Goal: Task Accomplishment & Management: Use online tool/utility

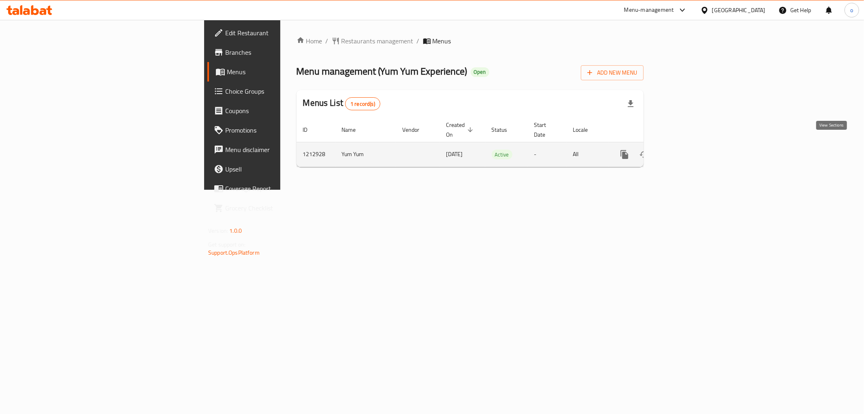
click at [693, 149] on link "enhanced table" at bounding box center [682, 154] width 19 height 19
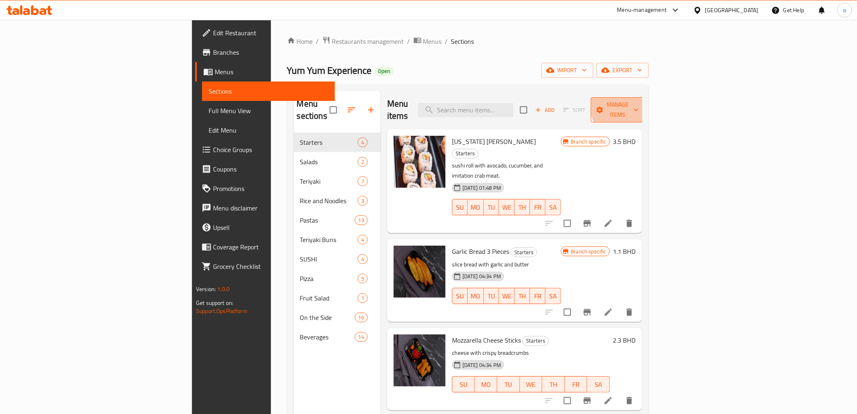
click at [639, 102] on span "Manage items" at bounding box center [618, 110] width 41 height 20
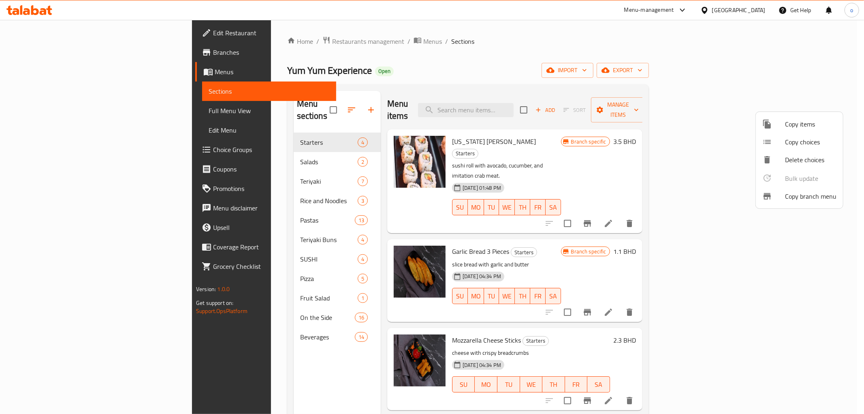
click at [796, 198] on span "Copy branch menu" at bounding box center [810, 196] width 51 height 10
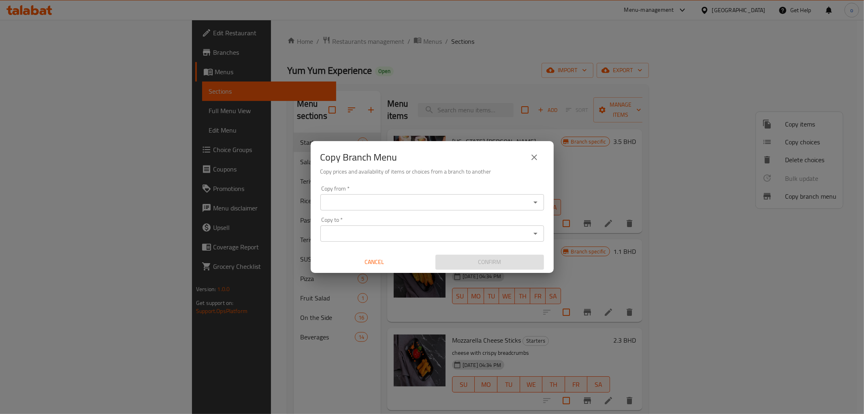
click at [536, 204] on icon "Open" at bounding box center [536, 202] width 10 height 10
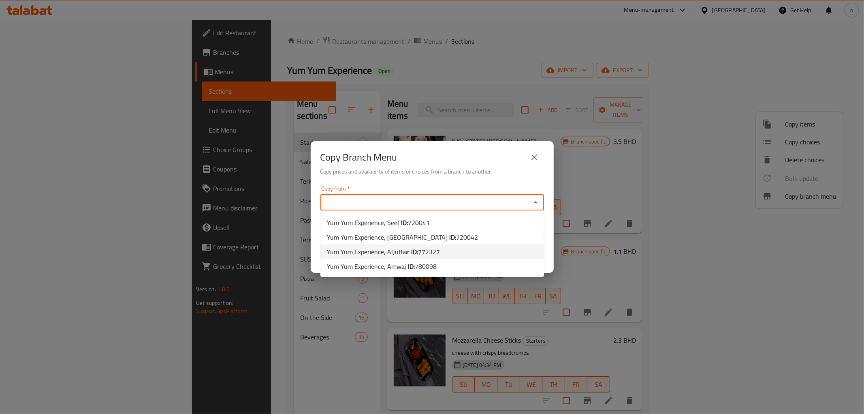
click at [443, 250] on li "Yum Yum Experience, AlJuffair ID: 772327" at bounding box center [432, 251] width 224 height 15
type input "Yum Yum Experience, AlJuffair"
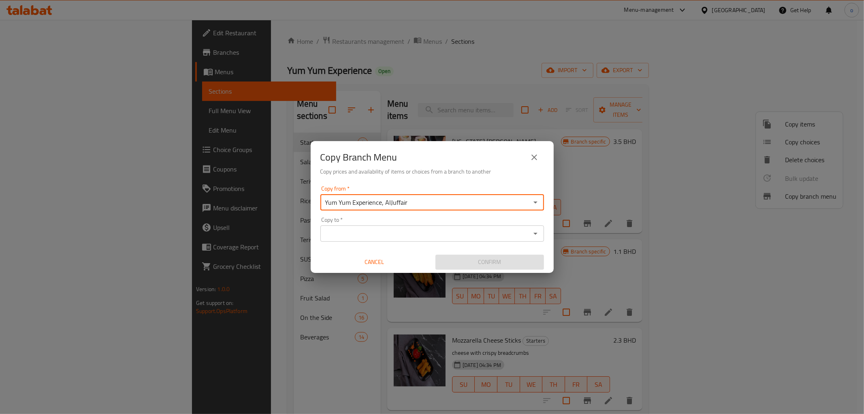
click at [476, 235] on input "Copy to   *" at bounding box center [425, 233] width 205 height 11
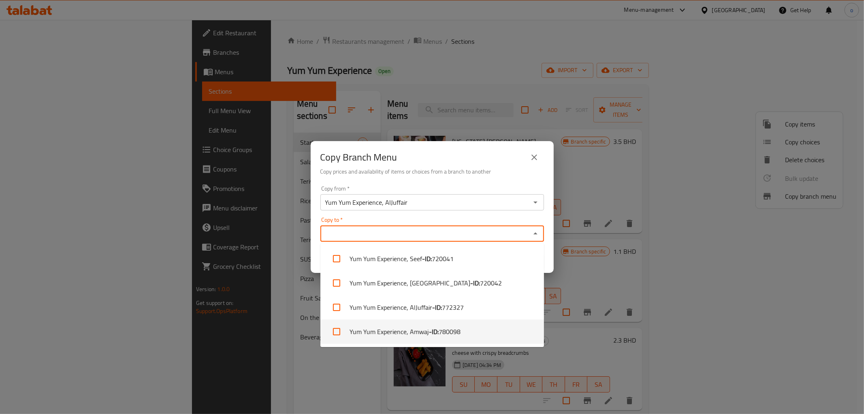
click at [444, 333] on span "780098" at bounding box center [450, 332] width 22 height 10
checkbox input "true"
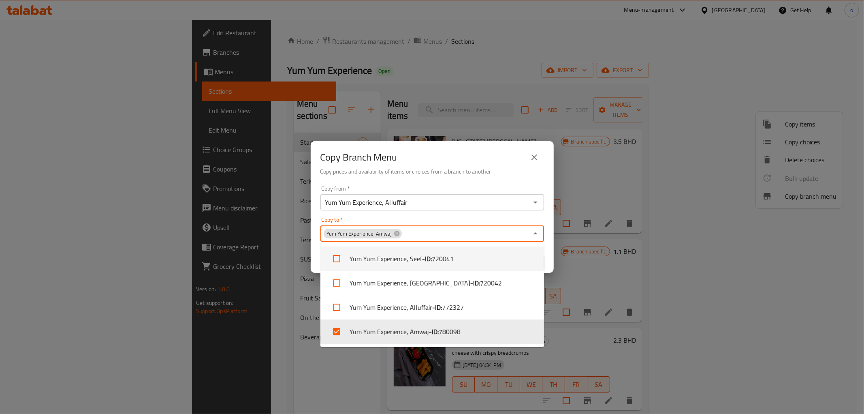
click at [473, 183] on div "Copy from   * Yum Yum Experience, AlJuffair Copy from * Copy to   * Yum Yum Exp…" at bounding box center [432, 227] width 243 height 90
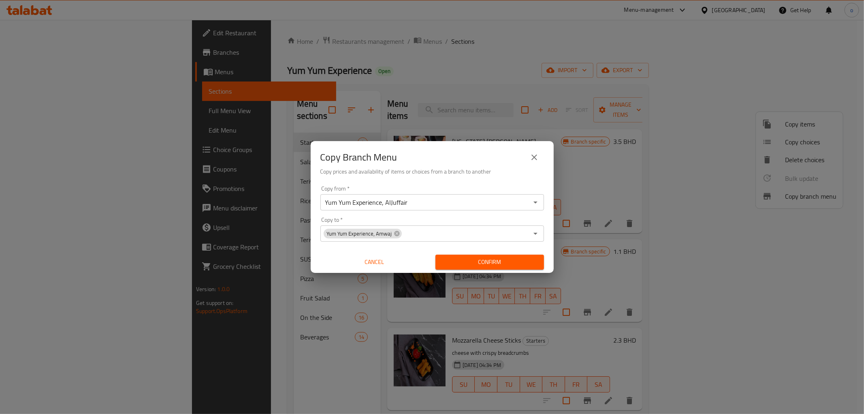
click at [498, 256] on button "Confirm" at bounding box center [490, 261] width 109 height 15
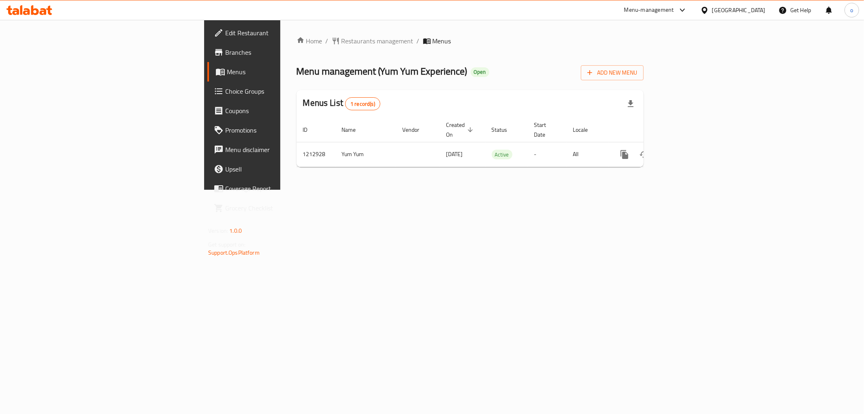
click at [207, 45] on link "Branches" at bounding box center [277, 52] width 141 height 19
click at [225, 50] on span "Branches" at bounding box center [283, 52] width 117 height 10
